Goal: Transaction & Acquisition: Purchase product/service

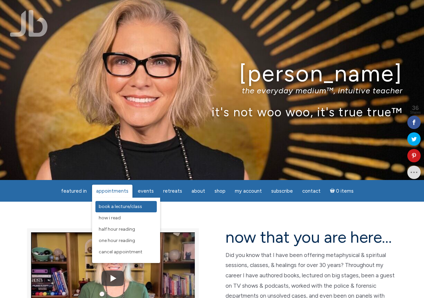
click at [115, 208] on span "Book a Lecture/Class" at bounding box center [120, 207] width 43 height 6
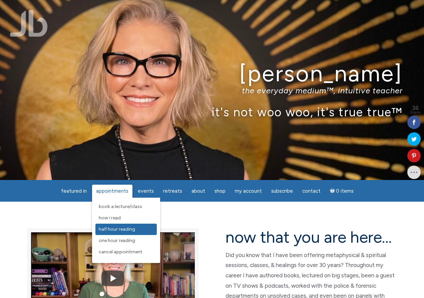
click at [124, 229] on span "Half Hour Reading" at bounding box center [117, 229] width 36 height 6
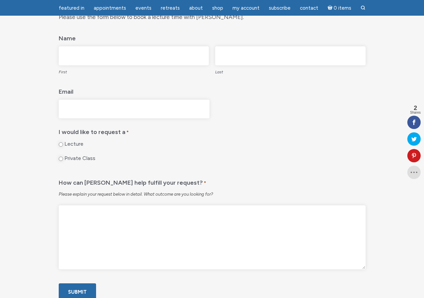
scroll to position [303, 0]
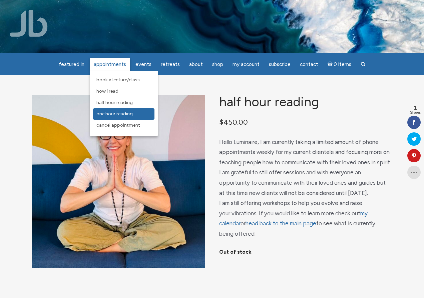
click at [120, 111] on span "One Hour Reading" at bounding box center [114, 114] width 36 height 6
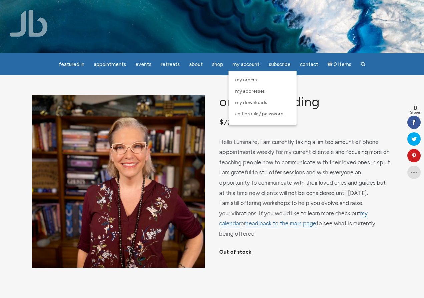
scroll to position [229, 0]
